Goal: Complete application form

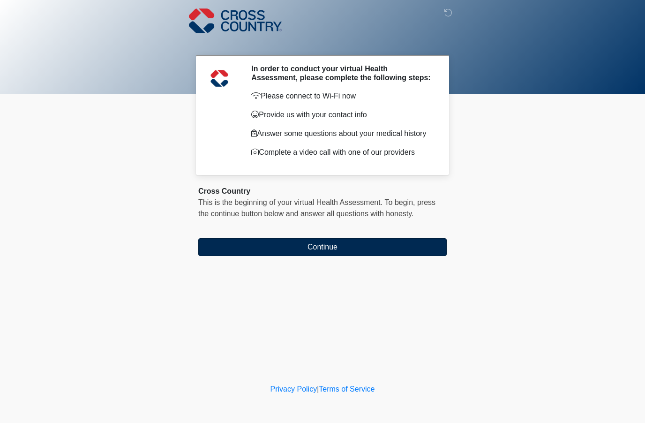
click at [218, 253] on button "Continue" at bounding box center [322, 247] width 249 height 18
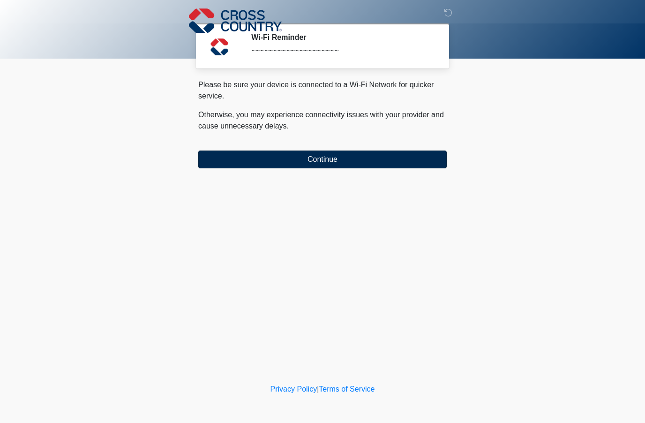
click at [217, 167] on button "Continue" at bounding box center [322, 160] width 249 height 18
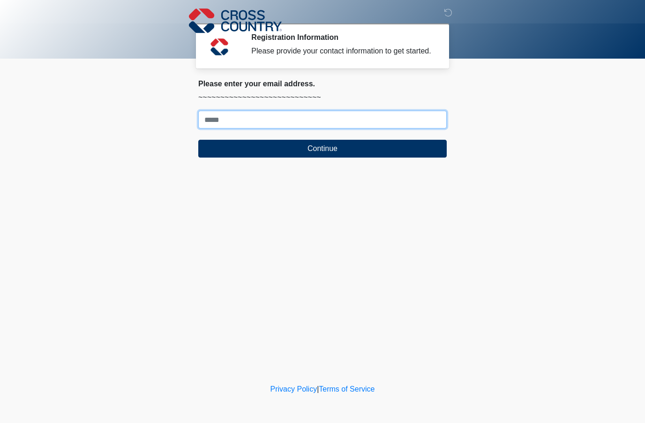
click at [301, 129] on input "Where should we email your response?" at bounding box center [322, 120] width 249 height 18
type input "*"
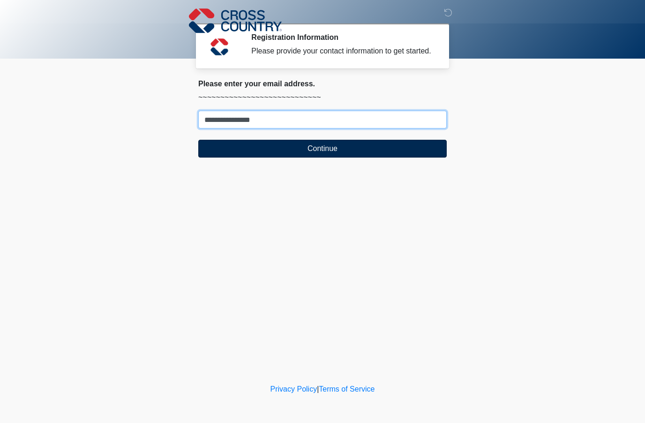
type input "**********"
click at [351, 158] on button "Continue" at bounding box center [322, 149] width 249 height 18
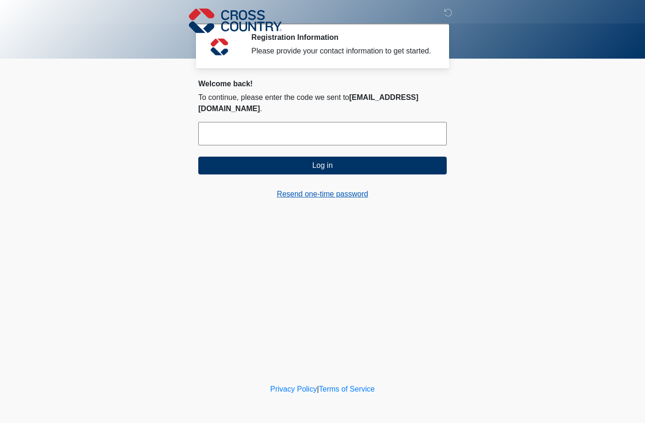
click at [297, 197] on link "Resend one-time password" at bounding box center [322, 194] width 249 height 11
drag, startPoint x: 297, startPoint y: 197, endPoint x: 0, endPoint y: 0, distance: 357.4
click at [484, 359] on html "‎ ‎ ‎ Registration Information Please provide your contact information to get s…" at bounding box center [322, 211] width 645 height 423
click at [484, 359] on body "‎ ‎ ‎ Registration Information Please provide your contact information to get s…" at bounding box center [322, 211] width 645 height 423
click at [277, 133] on input "text" at bounding box center [322, 133] width 249 height 23
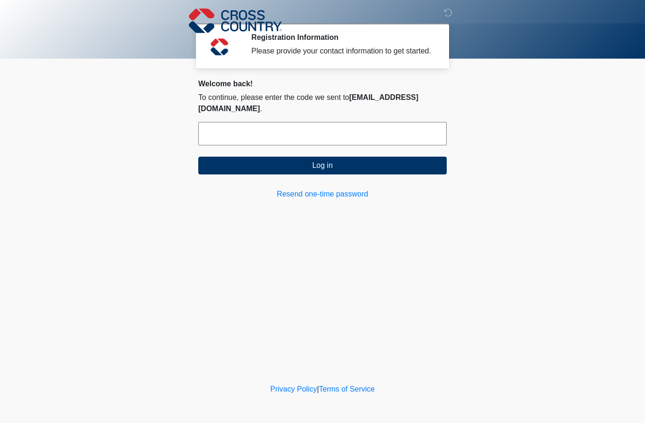
click at [242, 131] on input "text" at bounding box center [322, 133] width 249 height 23
paste input "******"
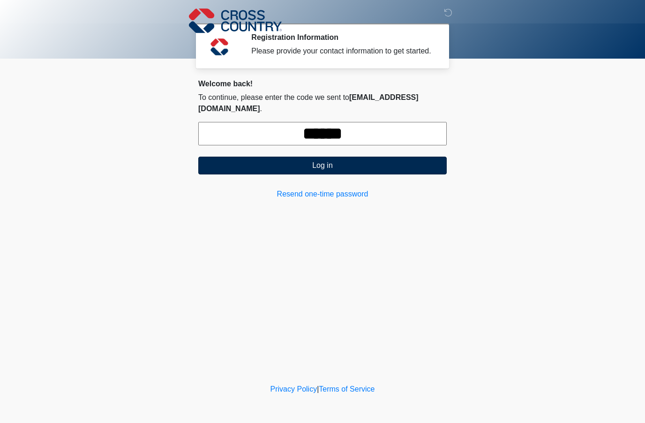
type input "******"
click at [350, 167] on button "Log in" at bounding box center [322, 166] width 249 height 18
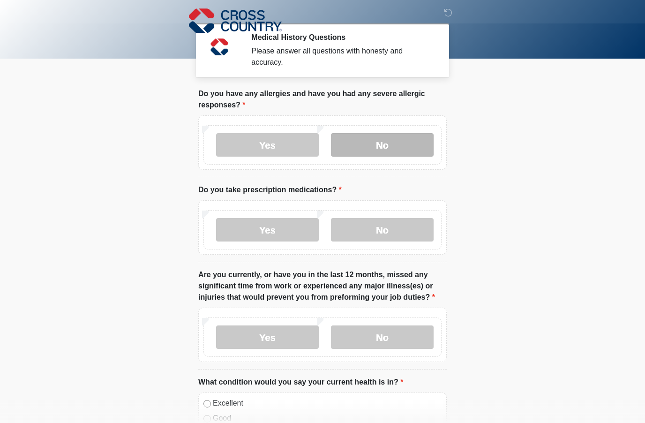
click at [397, 147] on label "No" at bounding box center [382, 144] width 103 height 23
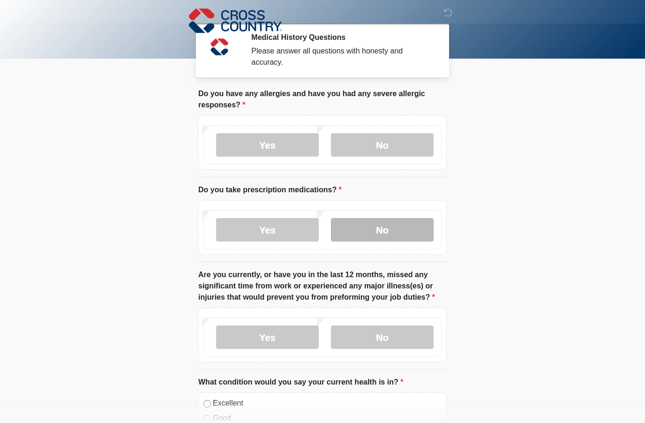
click at [392, 229] on label "No" at bounding box center [382, 229] width 103 height 23
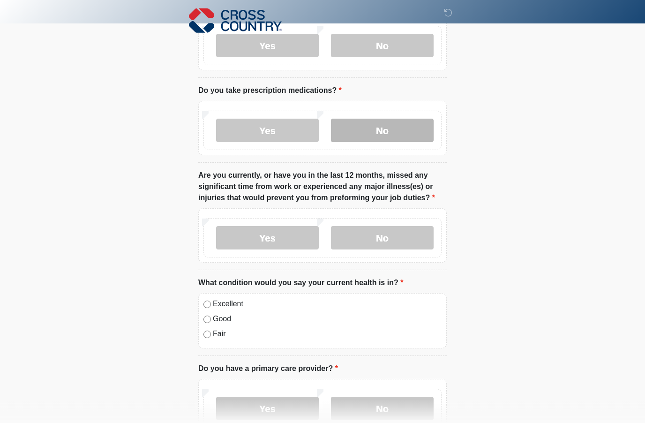
scroll to position [100, 0]
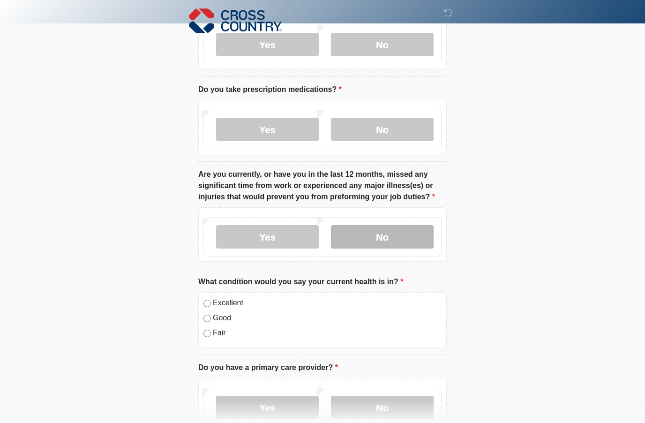
click at [395, 237] on label "No" at bounding box center [382, 236] width 103 height 23
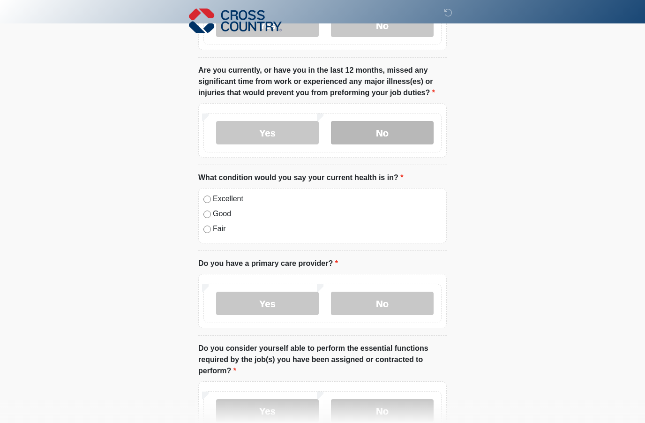
scroll to position [218, 0]
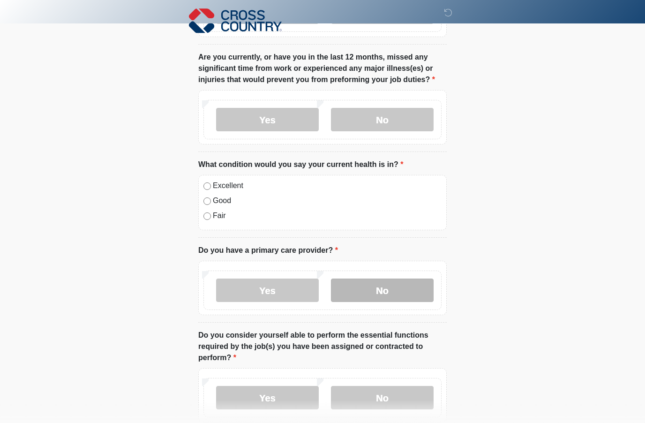
click at [386, 294] on label "No" at bounding box center [382, 290] width 103 height 23
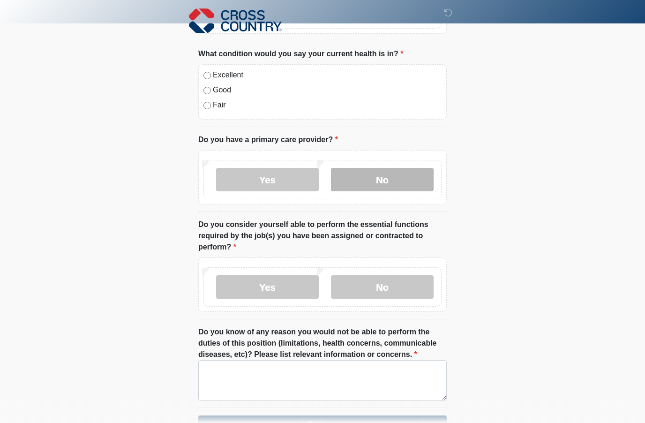
scroll to position [347, 0]
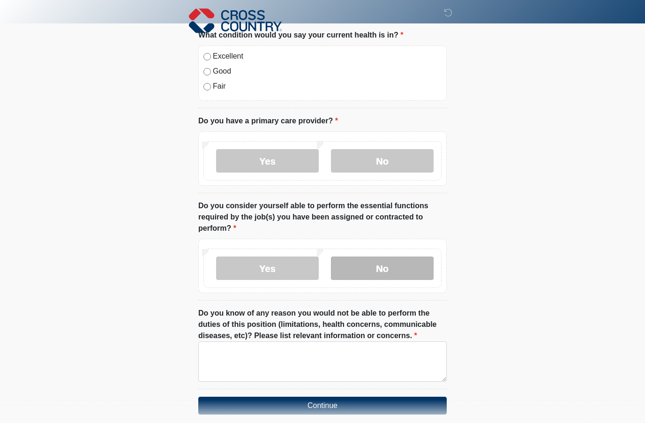
click at [402, 265] on label "No" at bounding box center [382, 268] width 103 height 23
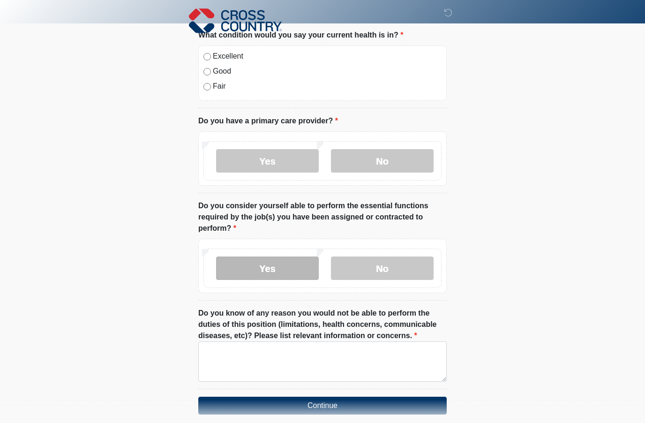
click at [283, 272] on label "Yes" at bounding box center [267, 268] width 103 height 23
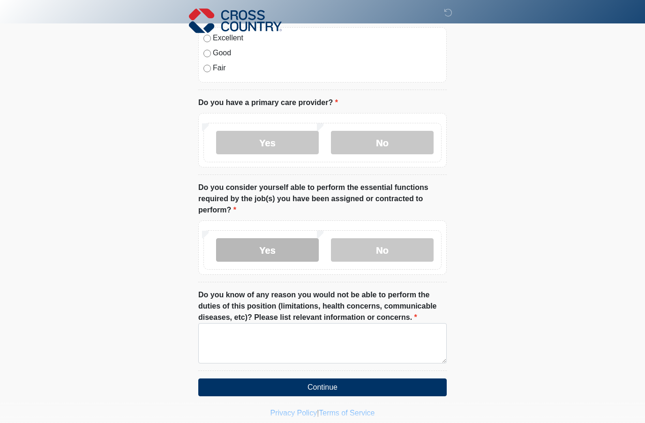
scroll to position [364, 0]
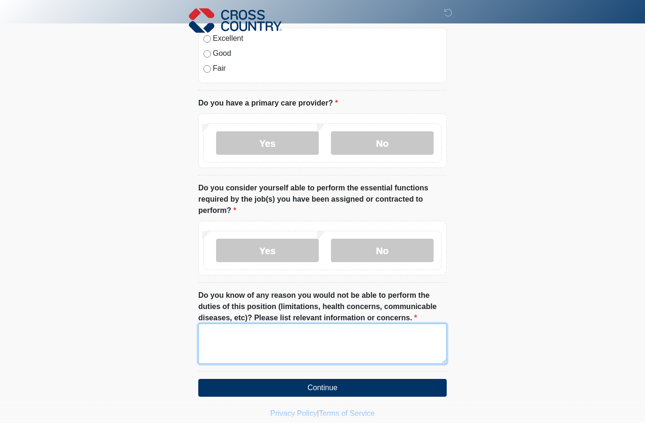
click at [298, 347] on textarea "Do you know of any reason you would not be able to perform the duties of this p…" at bounding box center [322, 344] width 249 height 40
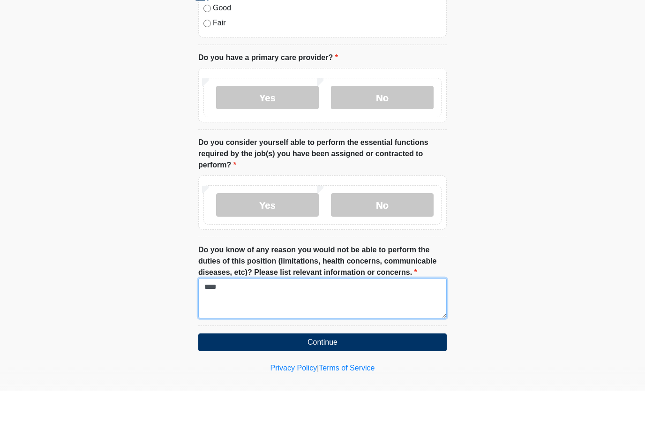
scroll to position [388, 0]
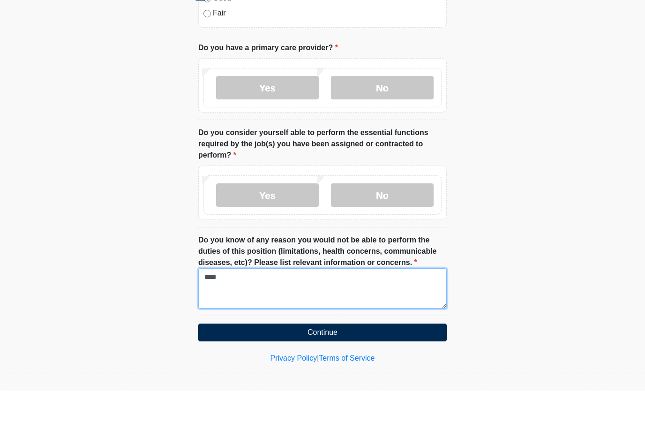
type textarea "****"
click at [357, 356] on button "Continue" at bounding box center [322, 365] width 249 height 18
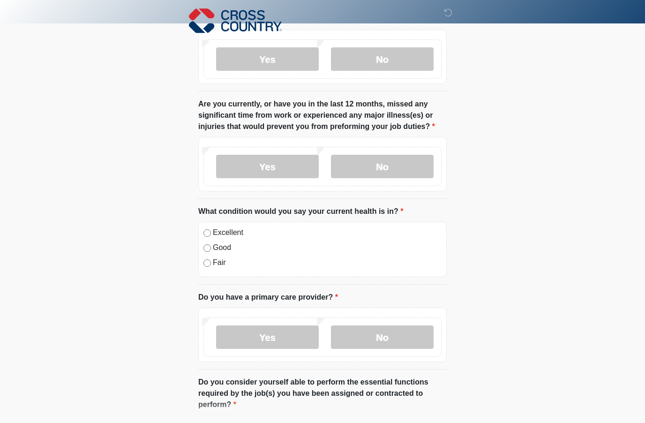
scroll to position [0, 0]
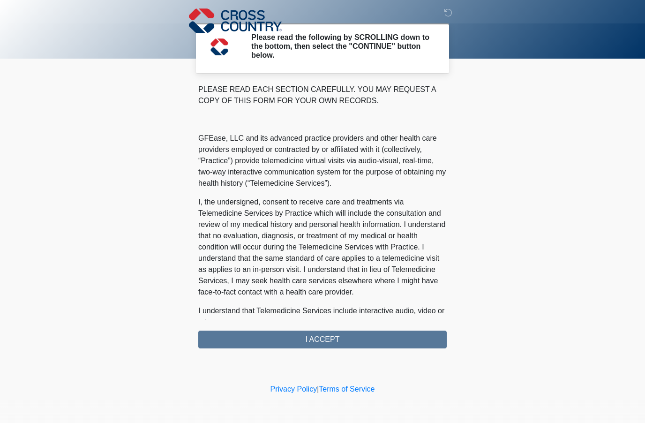
click at [392, 340] on div "PLEASE READ EACH SECTION CAREFULLY. YOU MAY REQUEST A COPY OF THIS FORM FOR YOU…" at bounding box center [322, 216] width 249 height 265
click at [431, 337] on div "PLEASE READ EACH SECTION CAREFULLY. YOU MAY REQUEST A COPY OF THIS FORM FOR YOU…" at bounding box center [322, 216] width 249 height 265
click at [370, 332] on div "PLEASE READ EACH SECTION CAREFULLY. YOU MAY REQUEST A COPY OF THIS FORM FOR YOU…" at bounding box center [322, 216] width 249 height 265
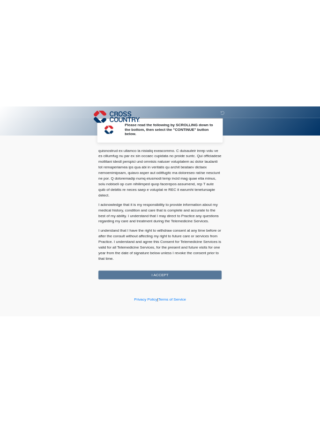
scroll to position [515, 0]
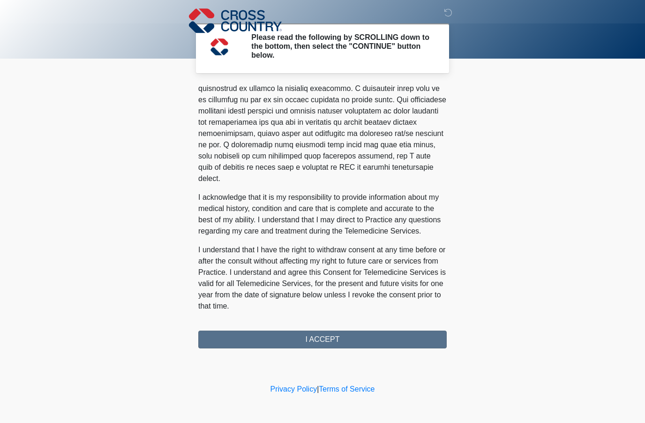
click at [342, 340] on button "I ACCEPT" at bounding box center [322, 340] width 249 height 18
